Goal: Information Seeking & Learning: Learn about a topic

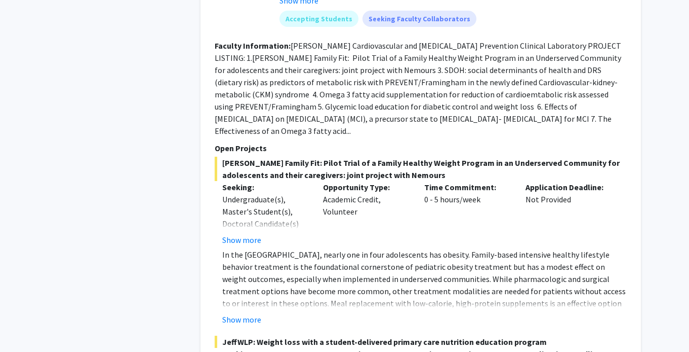
scroll to position [843, 0]
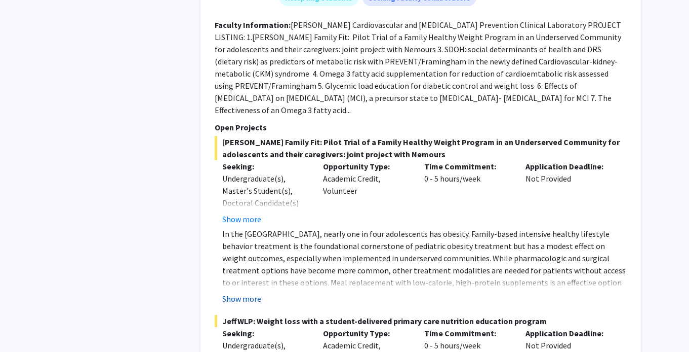
click at [252, 294] on button "Show more" at bounding box center [241, 298] width 39 height 12
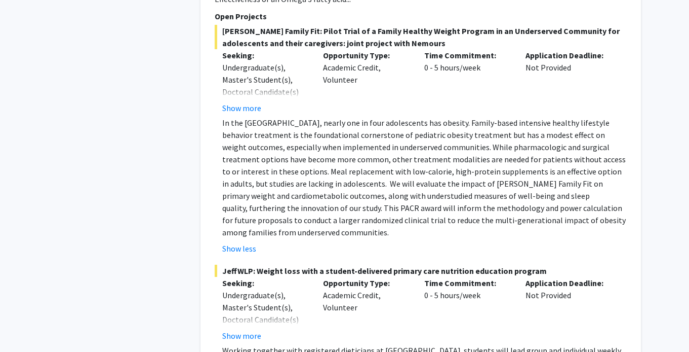
scroll to position [966, 0]
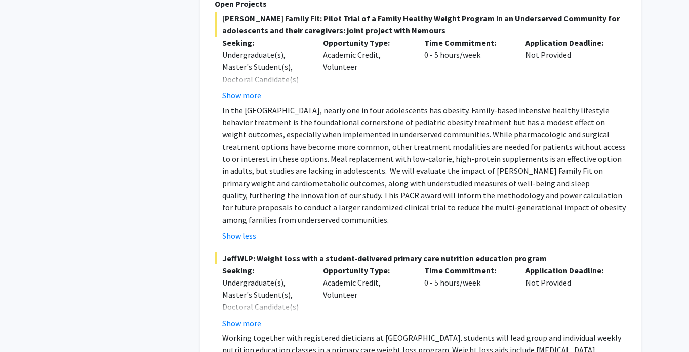
drag, startPoint x: 475, startPoint y: 245, endPoint x: 540, endPoint y: 248, distance: 65.4
click at [540, 252] on span "JeffWLP: Weight loss with a student-delivered primary care nutrition education …" at bounding box center [421, 258] width 412 height 12
click at [509, 252] on span "JeffWLP: Weight loss with a student-delivered primary care nutrition education …" at bounding box center [421, 258] width 412 height 12
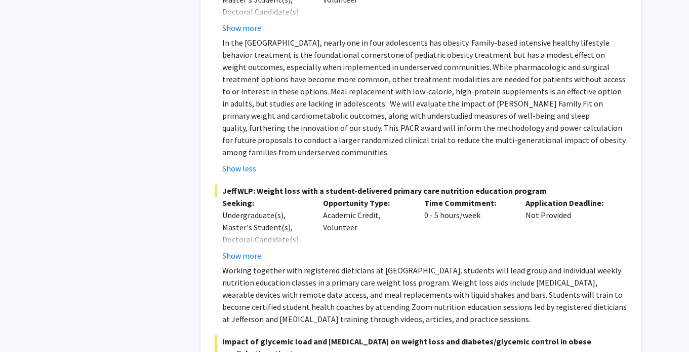
scroll to position [1036, 0]
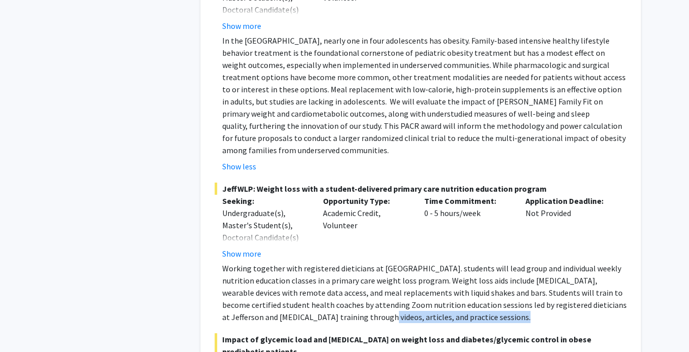
drag, startPoint x: 329, startPoint y: 305, endPoint x: 472, endPoint y: 305, distance: 142.8
click at [472, 305] on p "Working together with registered dieticians at [GEOGRAPHIC_DATA]. students will…" at bounding box center [424, 292] width 405 height 61
drag, startPoint x: 458, startPoint y: 303, endPoint x: 280, endPoint y: 224, distance: 195.2
click at [280, 224] on div "JeffWLP: Weight loss with a student-delivered primary care nutrition education …" at bounding box center [421, 252] width 412 height 140
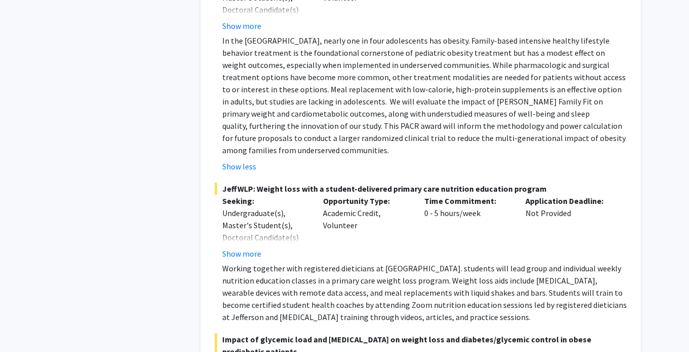
click at [267, 265] on p "Working together with registered dieticians at [GEOGRAPHIC_DATA]. students will…" at bounding box center [424, 292] width 405 height 61
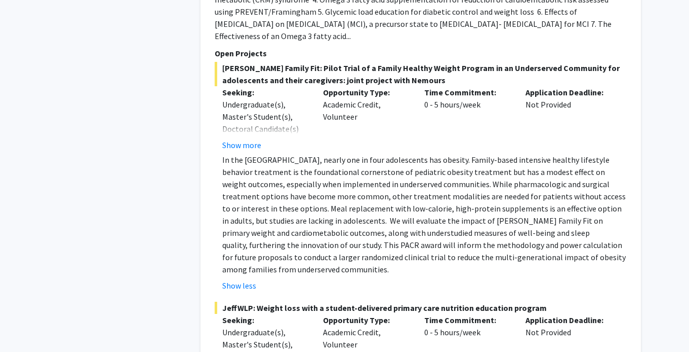
scroll to position [919, 0]
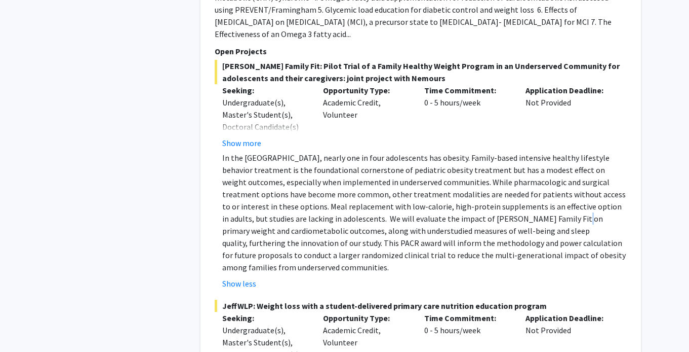
drag, startPoint x: 504, startPoint y: 218, endPoint x: 495, endPoint y: 211, distance: 11.7
click at [495, 211] on p "In the [GEOGRAPHIC_DATA], nearly one in four adolescents has obesity. Family-ba…" at bounding box center [424, 212] width 405 height 122
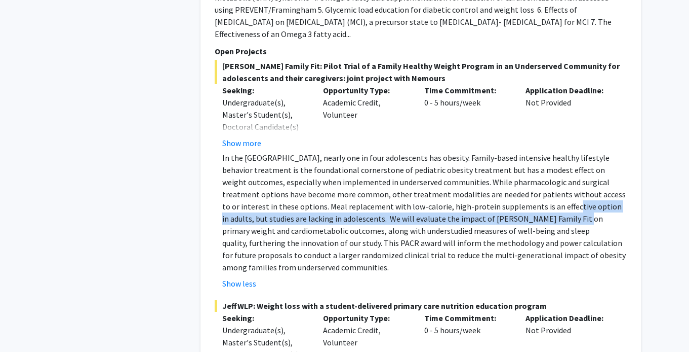
click at [495, 211] on p "In the [GEOGRAPHIC_DATA], nearly one in four adolescents has obesity. Family-ba…" at bounding box center [424, 212] width 405 height 122
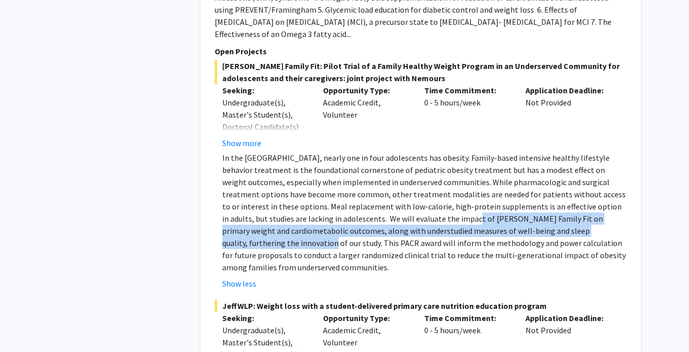
drag, startPoint x: 404, startPoint y: 215, endPoint x: 573, endPoint y: 222, distance: 169.3
click at [573, 222] on p "In the [GEOGRAPHIC_DATA], nearly one in four adolescents has obesity. Family-ba…" at bounding box center [424, 212] width 405 height 122
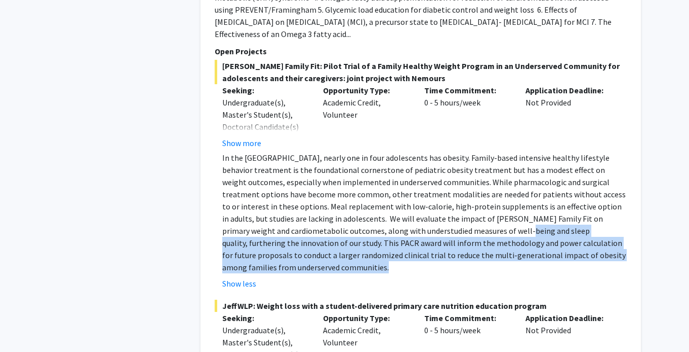
drag, startPoint x: 408, startPoint y: 230, endPoint x: 415, endPoint y: 262, distance: 32.1
click at [415, 262] on fg-read-more "In the [GEOGRAPHIC_DATA], nearly one in four adolescents has obesity. Family-ba…" at bounding box center [421, 220] width 412 height 138
click at [533, 251] on p "In the [GEOGRAPHIC_DATA], nearly one in four adolescents has obesity. Family-ba…" at bounding box center [424, 212] width 405 height 122
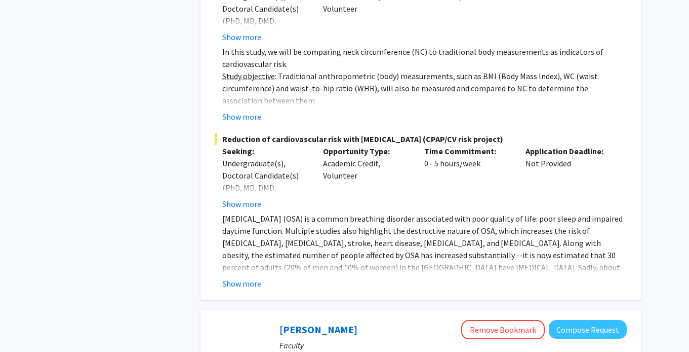
scroll to position [2458, 0]
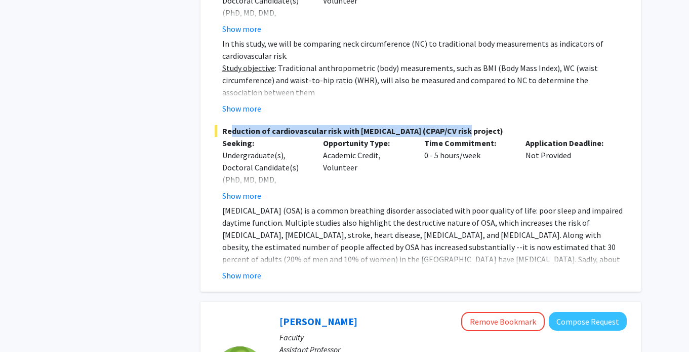
drag, startPoint x: 225, startPoint y: 131, endPoint x: 465, endPoint y: 126, distance: 240.7
click at [465, 126] on span "Reduction of cardiovascular risk with [MEDICAL_DATA] (CPAP/CV risk project)" at bounding box center [421, 131] width 412 height 12
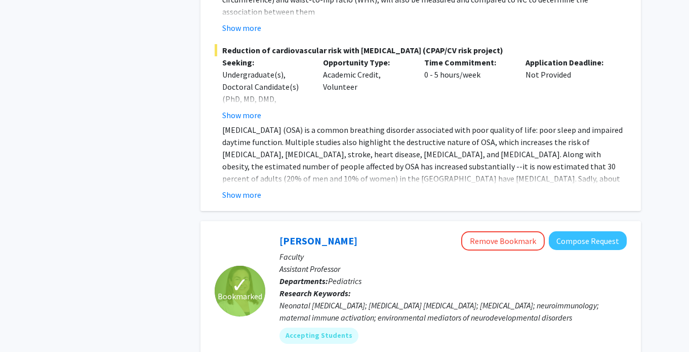
scroll to position [2642, 0]
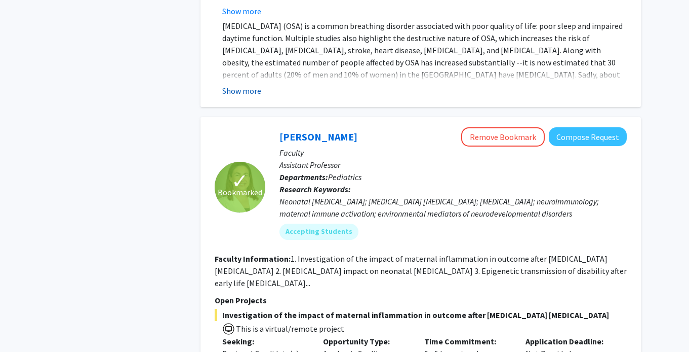
click at [245, 85] on button "Show more" at bounding box center [241, 91] width 39 height 12
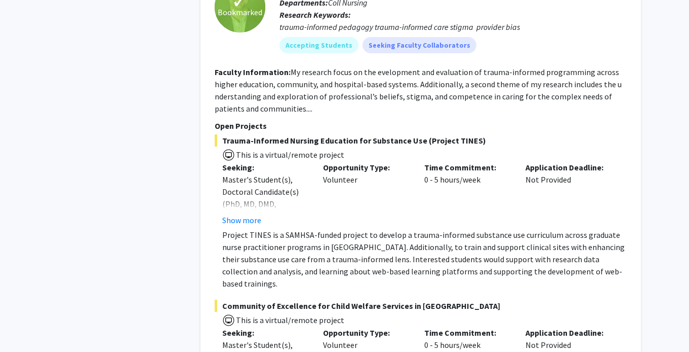
scroll to position [4308, 0]
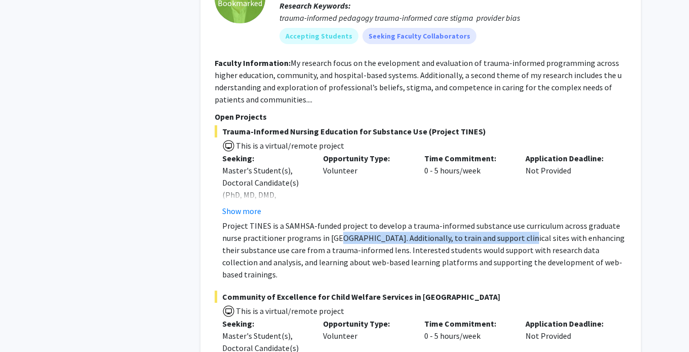
drag, startPoint x: 341, startPoint y: 225, endPoint x: 509, endPoint y: 222, distance: 168.2
click at [509, 222] on p "Project TINES is a SAMHSA-funded project to develop a trauma-informed substance…" at bounding box center [424, 249] width 405 height 61
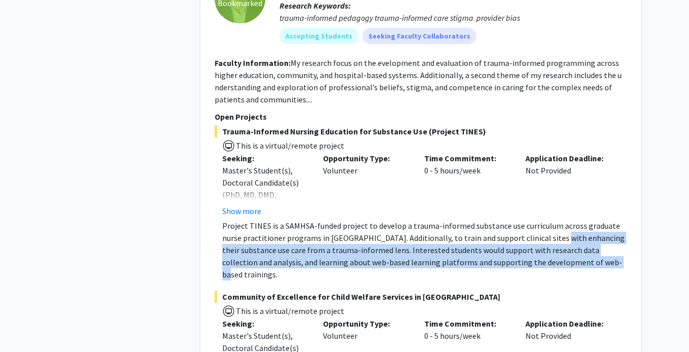
drag, startPoint x: 552, startPoint y: 223, endPoint x: 602, endPoint y: 248, distance: 55.7
click at [602, 248] on p "Project TINES is a SAMHSA-funded project to develop a trauma-informed substance…" at bounding box center [424, 249] width 405 height 61
click at [602, 250] on p "Project TINES is a SAMHSA-funded project to develop a trauma-informed substance…" at bounding box center [424, 249] width 405 height 61
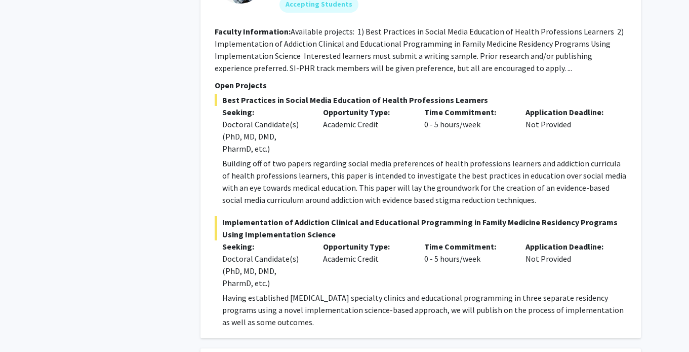
scroll to position [4892, 0]
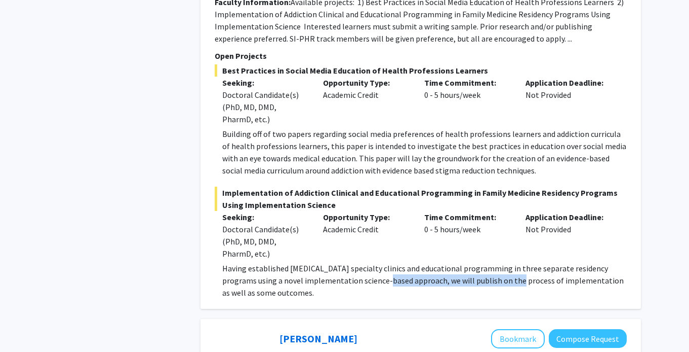
drag, startPoint x: 359, startPoint y: 254, endPoint x: 490, endPoint y: 260, distance: 131.9
click at [490, 262] on p "Having established [MEDICAL_DATA] specialty clinics and educational programming…" at bounding box center [424, 280] width 405 height 36
click at [525, 262] on p "Having established [MEDICAL_DATA] specialty clinics and educational programming…" at bounding box center [424, 280] width 405 height 36
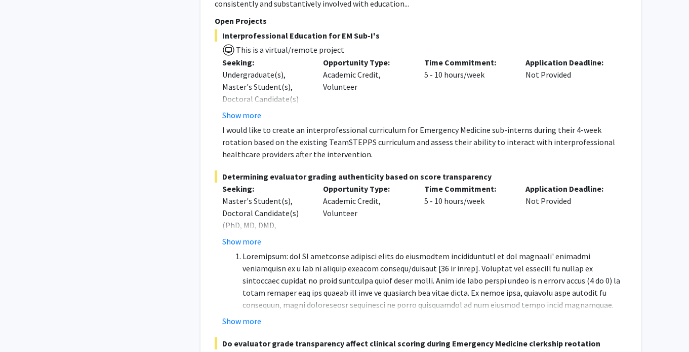
scroll to position [6148, 0]
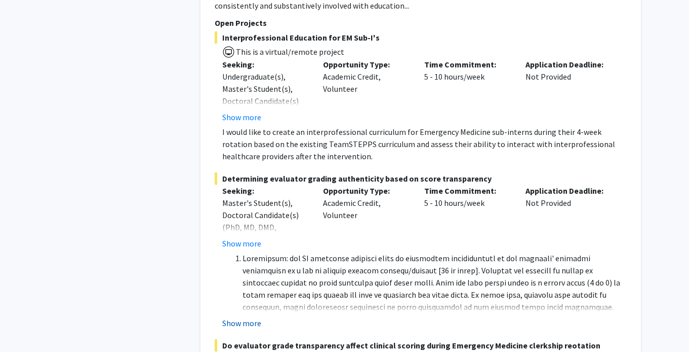
click at [256, 317] on button "Show more" at bounding box center [241, 323] width 39 height 12
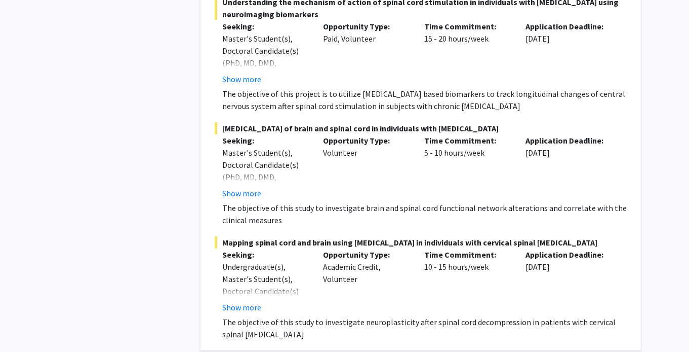
scroll to position [7875, 0]
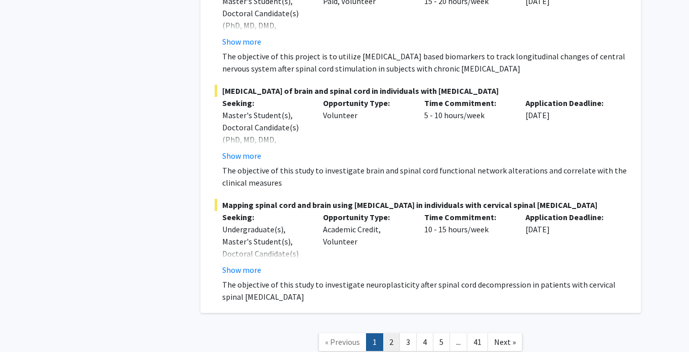
click at [391, 333] on link "2" at bounding box center [391, 342] width 17 height 18
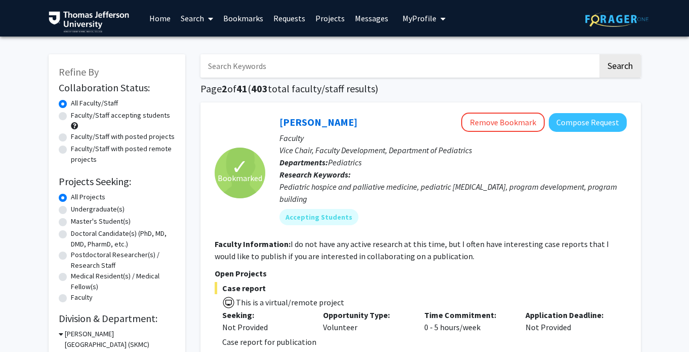
click at [71, 116] on label "Faculty/Staff accepting students" at bounding box center [120, 115] width 99 height 11
click at [71, 116] on input "Faculty/Staff accepting students" at bounding box center [74, 113] width 7 height 7
radio input "true"
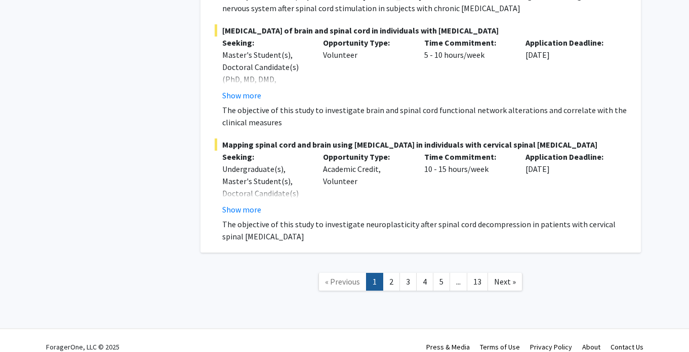
scroll to position [7510, 0]
click at [386, 272] on link "2" at bounding box center [391, 281] width 17 height 18
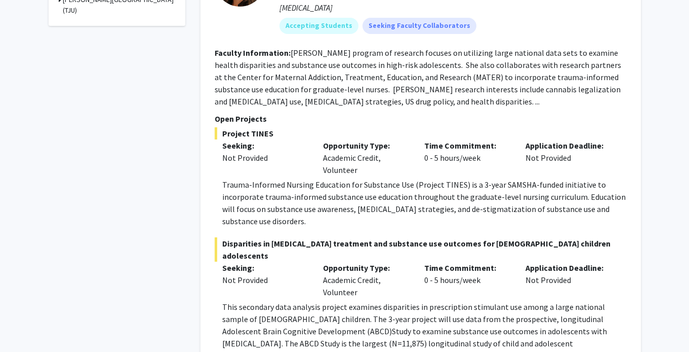
scroll to position [458, 0]
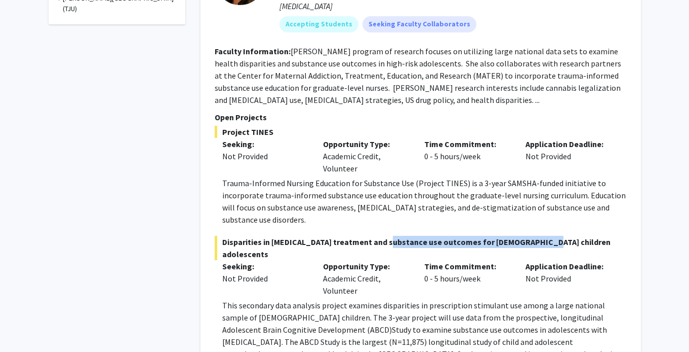
drag, startPoint x: 383, startPoint y: 230, endPoint x: 532, endPoint y: 232, distance: 148.9
click at [532, 236] on span "Disparities in [MEDICAL_DATA] treatment and substance use outcomes for [DEMOGRA…" at bounding box center [421, 248] width 412 height 24
click at [531, 236] on span "Disparities in [MEDICAL_DATA] treatment and substance use outcomes for [DEMOGRA…" at bounding box center [421, 248] width 412 height 24
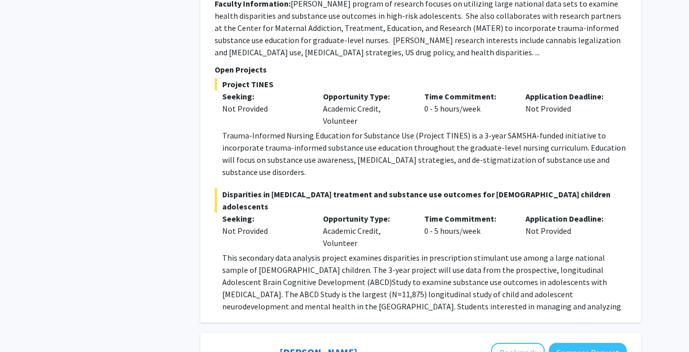
scroll to position [506, 0]
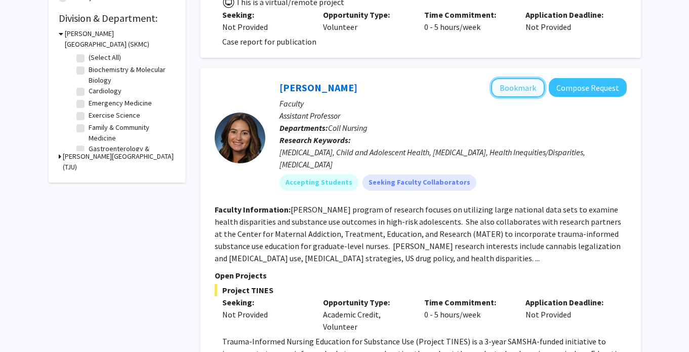
click at [505, 90] on button "Bookmark" at bounding box center [518, 87] width 54 height 19
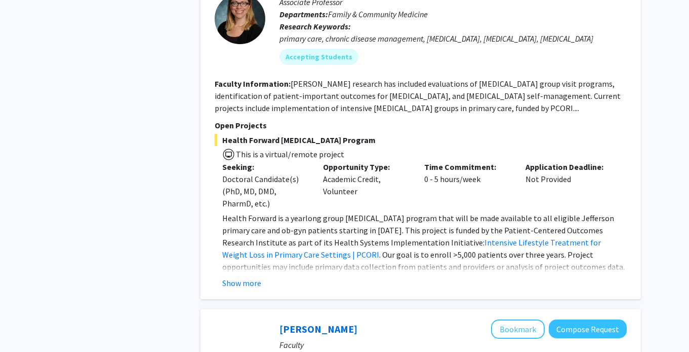
scroll to position [2084, 0]
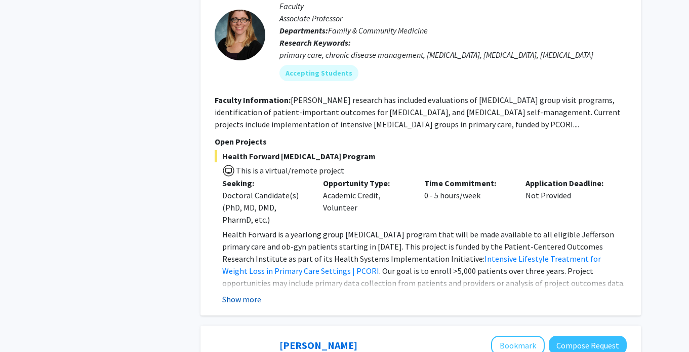
click at [251, 293] on button "Show more" at bounding box center [241, 299] width 39 height 12
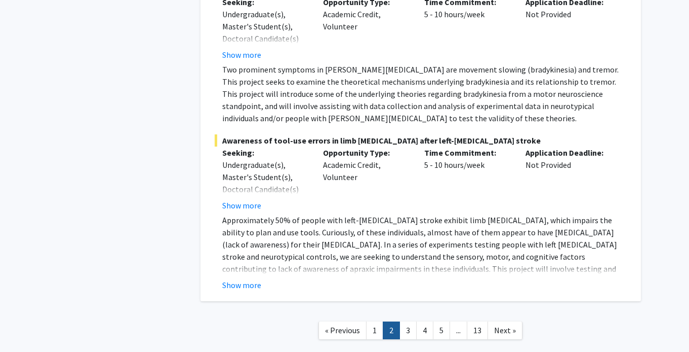
scroll to position [3932, 0]
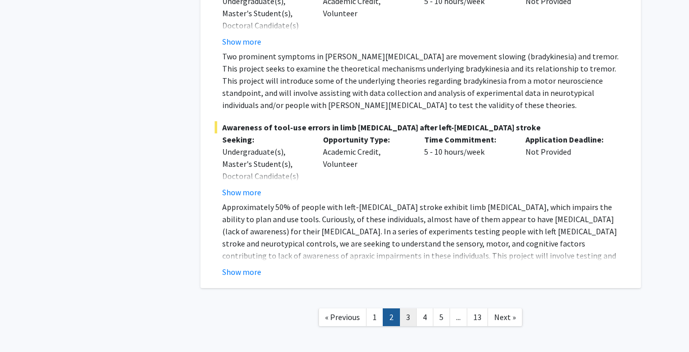
click at [405, 308] on link "3" at bounding box center [408, 317] width 17 height 18
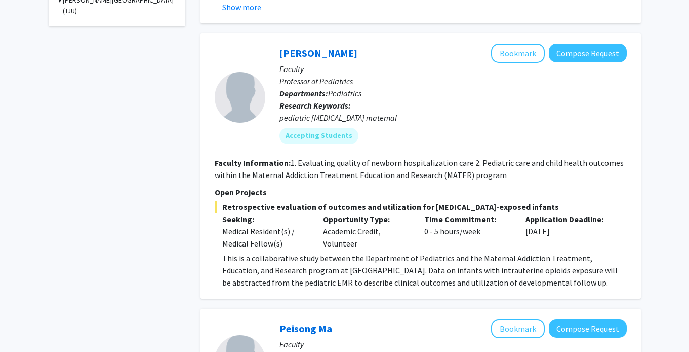
scroll to position [476, 0]
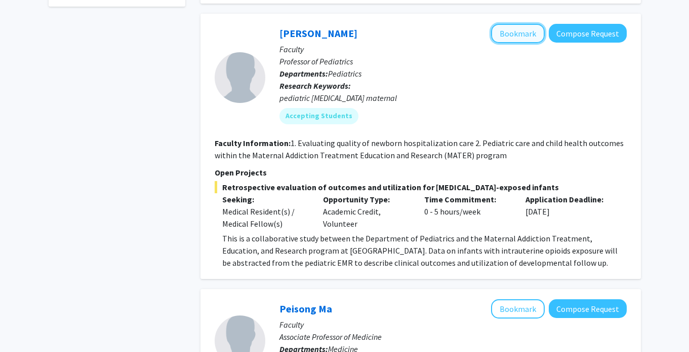
click at [533, 39] on button "Bookmark" at bounding box center [518, 33] width 54 height 19
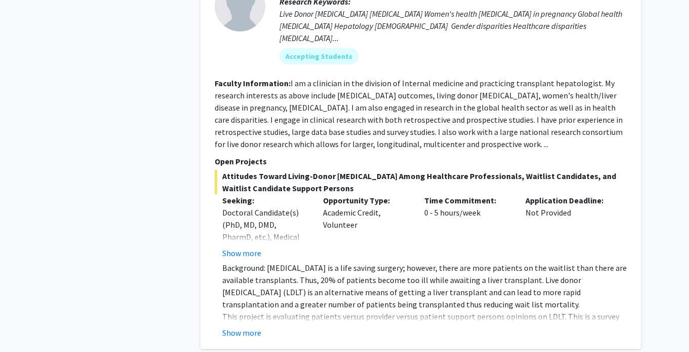
scroll to position [1597, 0]
drag, startPoint x: 238, startPoint y: 161, endPoint x: 360, endPoint y: 174, distance: 122.8
click at [360, 174] on span "Attitudes Toward Living-Donor [MEDICAL_DATA] Among Healthcare Professionals, Wa…" at bounding box center [421, 182] width 412 height 24
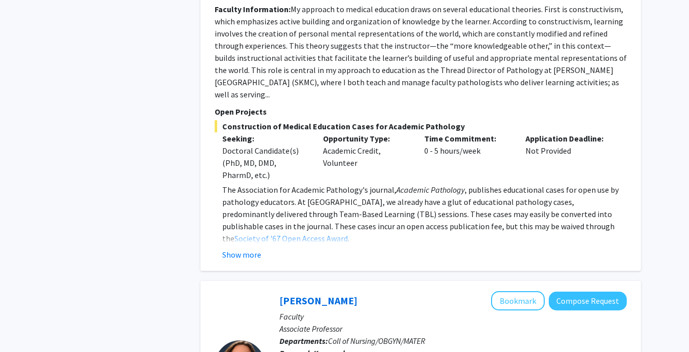
scroll to position [2382, 0]
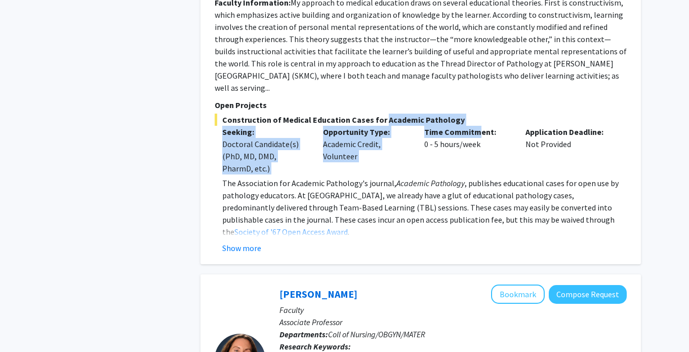
drag, startPoint x: 377, startPoint y: 93, endPoint x: 477, endPoint y: 102, distance: 100.2
click at [477, 113] on div "Construction of Medical Education Cases for Academic Pathology Seeking: Doctora…" at bounding box center [421, 183] width 412 height 140
click at [477, 126] on p "Time Commitment:" at bounding box center [467, 132] width 86 height 12
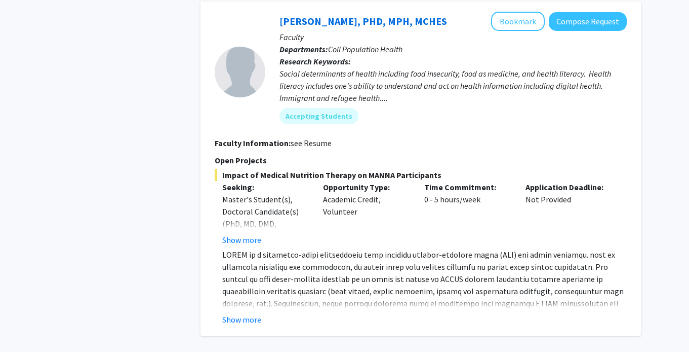
scroll to position [3442, 0]
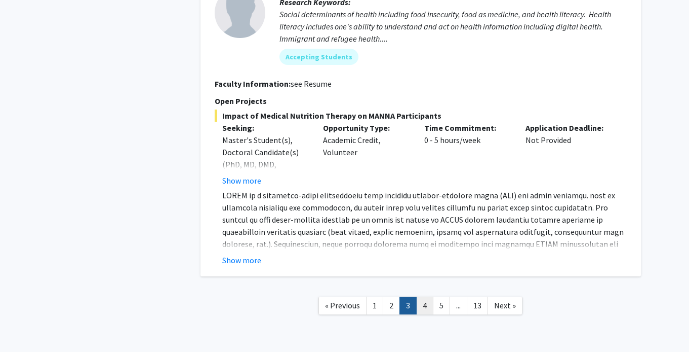
click at [422, 296] on link "4" at bounding box center [424, 305] width 17 height 18
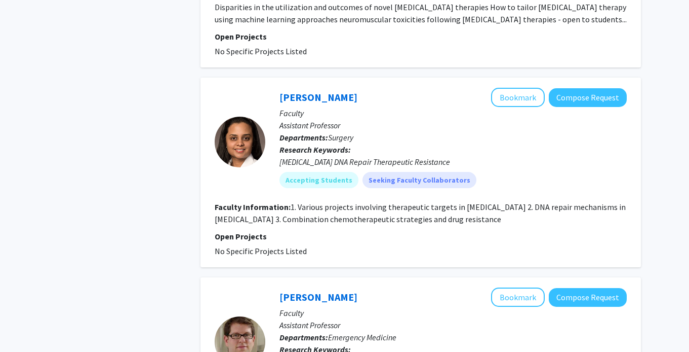
scroll to position [2230, 0]
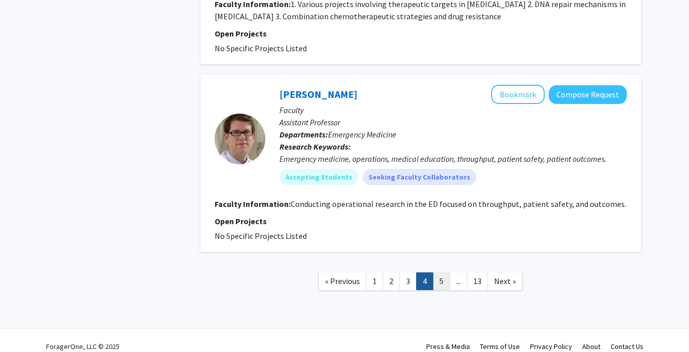
click at [437, 272] on link "5" at bounding box center [441, 281] width 17 height 18
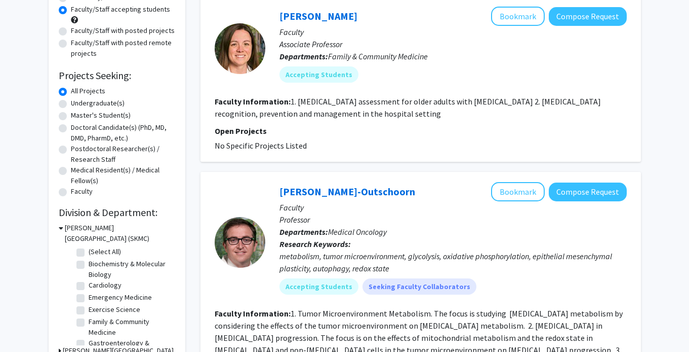
scroll to position [290, 0]
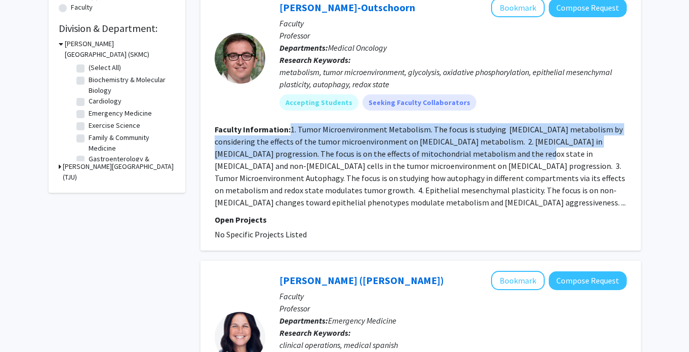
drag, startPoint x: 288, startPoint y: 130, endPoint x: 521, endPoint y: 153, distance: 233.6
click at [521, 153] on section "Faculty Information: 1. Tumor Microenvironment Metabolism. The focus is studyin…" at bounding box center [421, 165] width 412 height 85
click at [521, 153] on fg-read-more "1. Tumor Microenvironment Metabolism. The focus is studying [MEDICAL_DATA] meta…" at bounding box center [420, 165] width 411 height 83
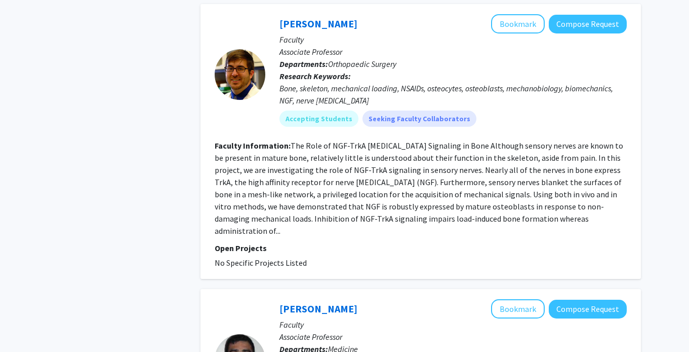
scroll to position [2363, 0]
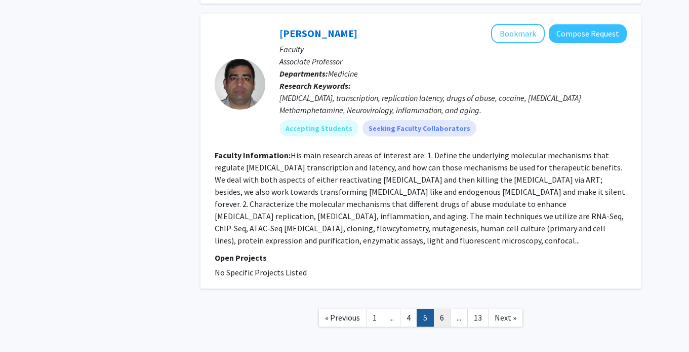
click at [444, 308] on link "6" at bounding box center [442, 317] width 17 height 18
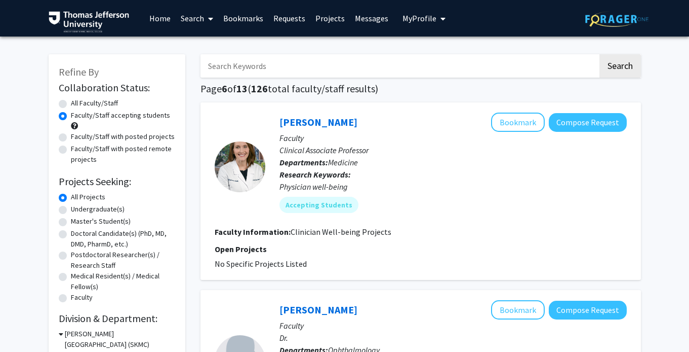
click at [71, 104] on label "All Faculty/Staff" at bounding box center [94, 103] width 47 height 11
click at [71, 104] on input "All Faculty/Staff" at bounding box center [74, 101] width 7 height 7
radio input "true"
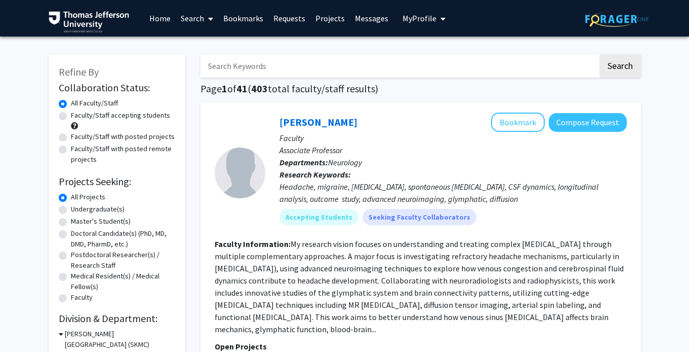
click at [71, 140] on label "Faculty/Staff with posted projects" at bounding box center [123, 136] width 104 height 11
click at [71, 138] on input "Faculty/Staff with posted projects" at bounding box center [74, 134] width 7 height 7
radio input "true"
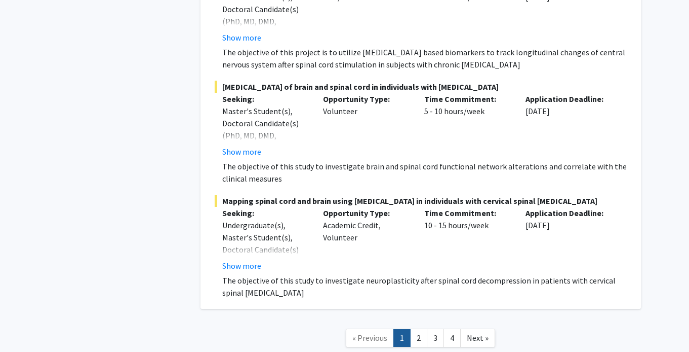
scroll to position [7510, 0]
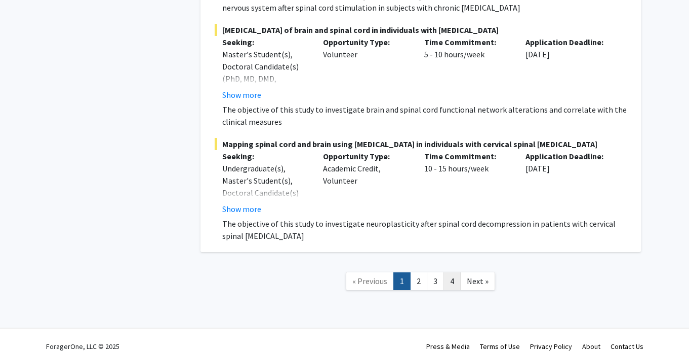
click at [452, 272] on link "4" at bounding box center [452, 281] width 17 height 18
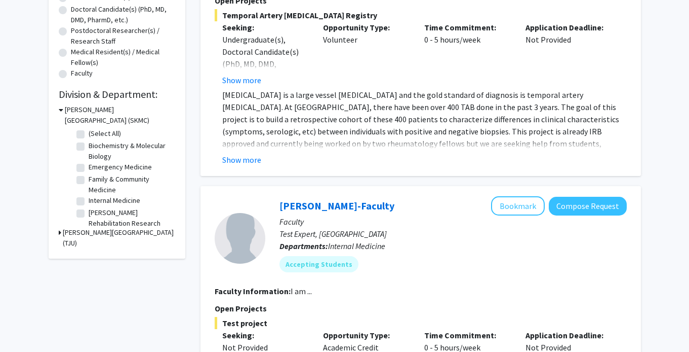
scroll to position [223, 0]
click at [237, 162] on button "Show more" at bounding box center [241, 160] width 39 height 12
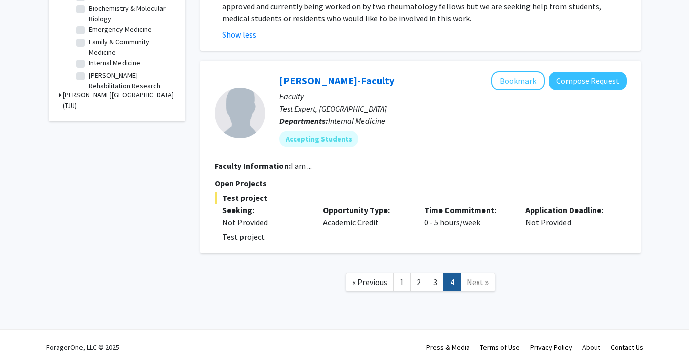
scroll to position [374, 0]
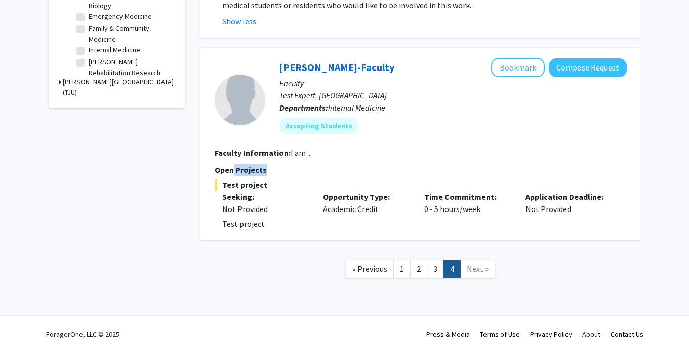
drag, startPoint x: 232, startPoint y: 170, endPoint x: 273, endPoint y: 171, distance: 41.1
click at [273, 171] on p "Open Projects" at bounding box center [421, 170] width 412 height 12
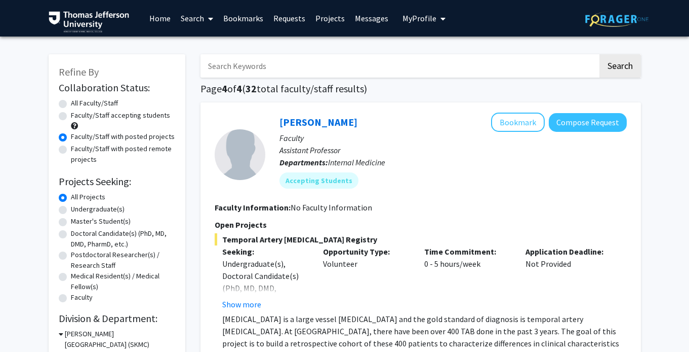
click at [617, 18] on img at bounding box center [617, 19] width 63 height 16
radio input "true"
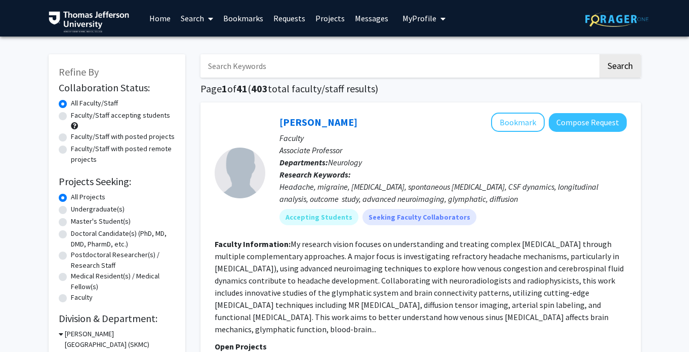
click at [231, 22] on link "Bookmarks" at bounding box center [243, 18] width 50 height 35
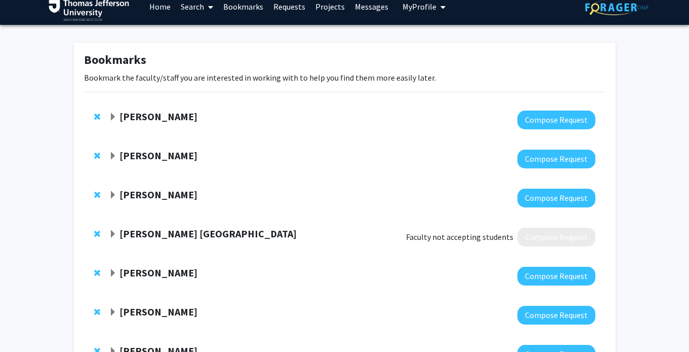
scroll to position [20, 0]
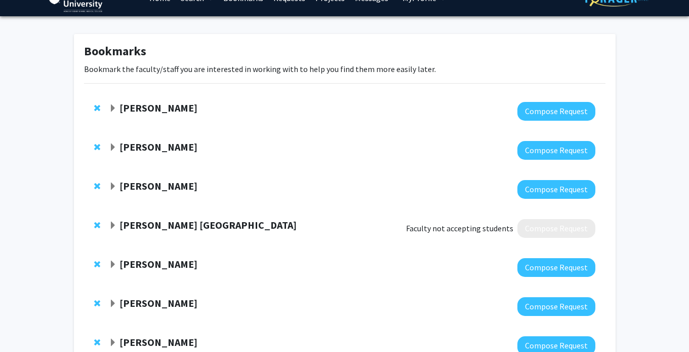
click at [112, 225] on span "Expand Kory London Bookmark" at bounding box center [113, 225] width 8 height 8
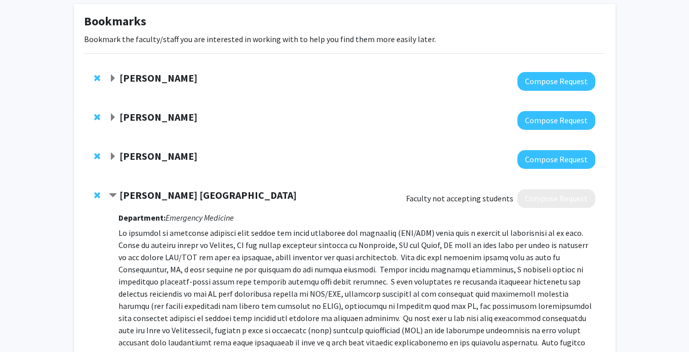
scroll to position [0, 0]
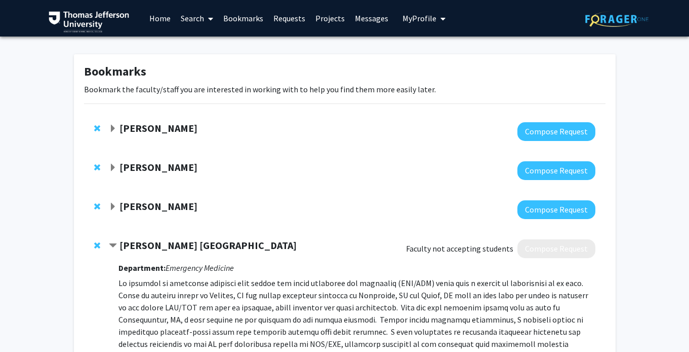
click at [112, 203] on span "Expand Alexander Macnow Bookmark" at bounding box center [113, 207] width 8 height 8
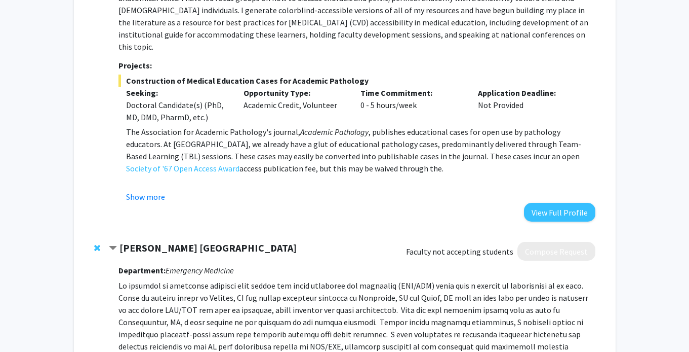
scroll to position [722, 0]
